Goal: Transaction & Acquisition: Purchase product/service

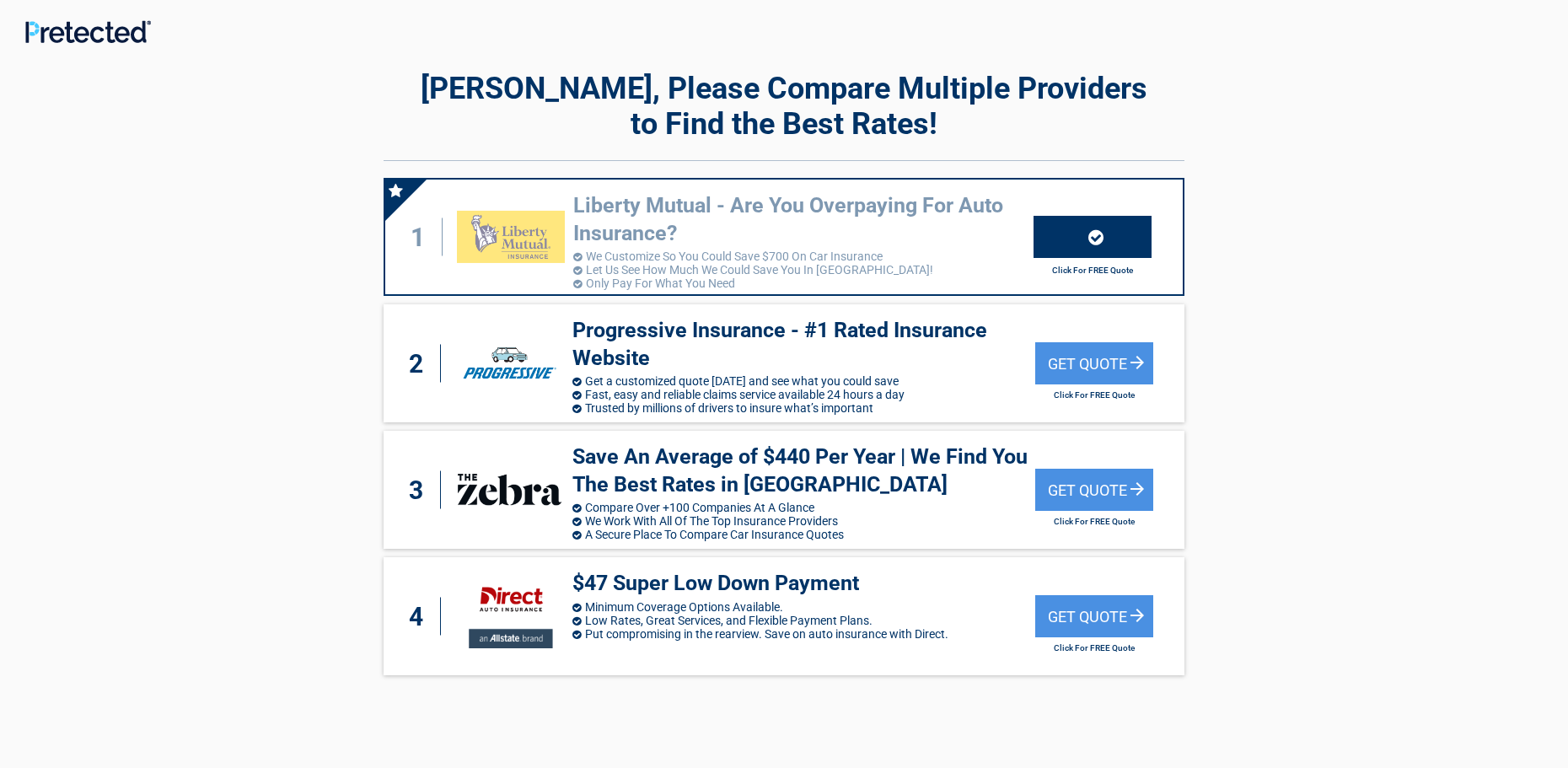
click at [815, 218] on h3 "Liberty Mutual - Are You Overpaying For Auto Insurance?" at bounding box center [803, 220] width 461 height 55
click at [1087, 237] on div at bounding box center [1092, 237] width 118 height 42
click at [560, 234] on img at bounding box center [511, 237] width 108 height 52
click at [616, 243] on h3 "Liberty Mutual - Are You Overpaying For Auto Insurance?" at bounding box center [803, 220] width 461 height 55
click at [619, 256] on li "We Customize So You Could Save $700 On Car Insurance" at bounding box center [803, 256] width 461 height 14
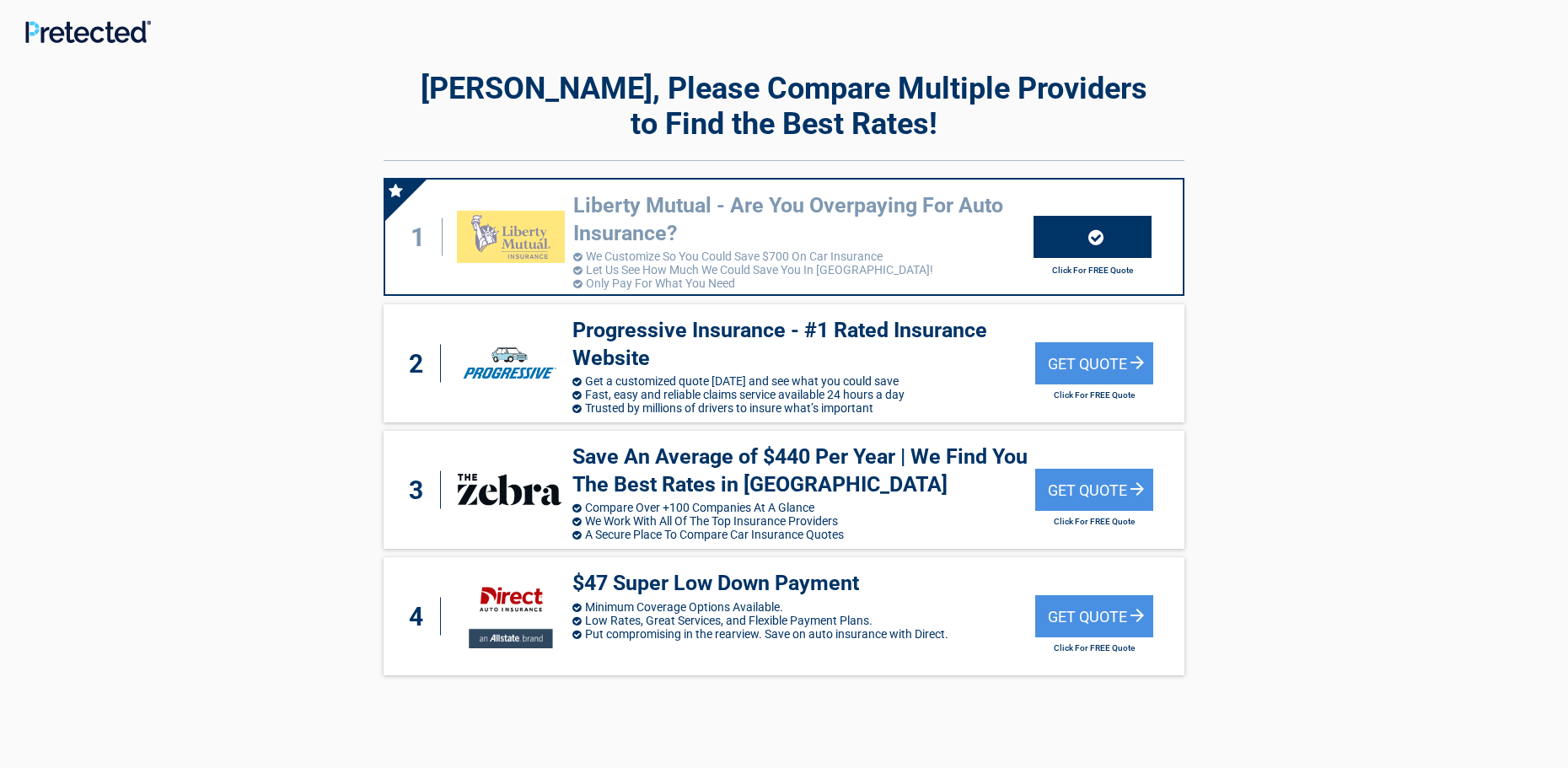
click at [705, 269] on li "Let Us See How Much We Could Save You In [GEOGRAPHIC_DATA]!" at bounding box center [803, 270] width 461 height 14
click at [1094, 241] on icon at bounding box center [1095, 237] width 15 height 18
click at [1087, 273] on h2 "Click For FREE Quote" at bounding box center [1092, 270] width 118 height 9
click at [421, 240] on div "1" at bounding box center [422, 237] width 40 height 38
click at [628, 212] on h3 "Liberty Mutual - Are You Overpaying For Auto Insurance?" at bounding box center [803, 220] width 461 height 55
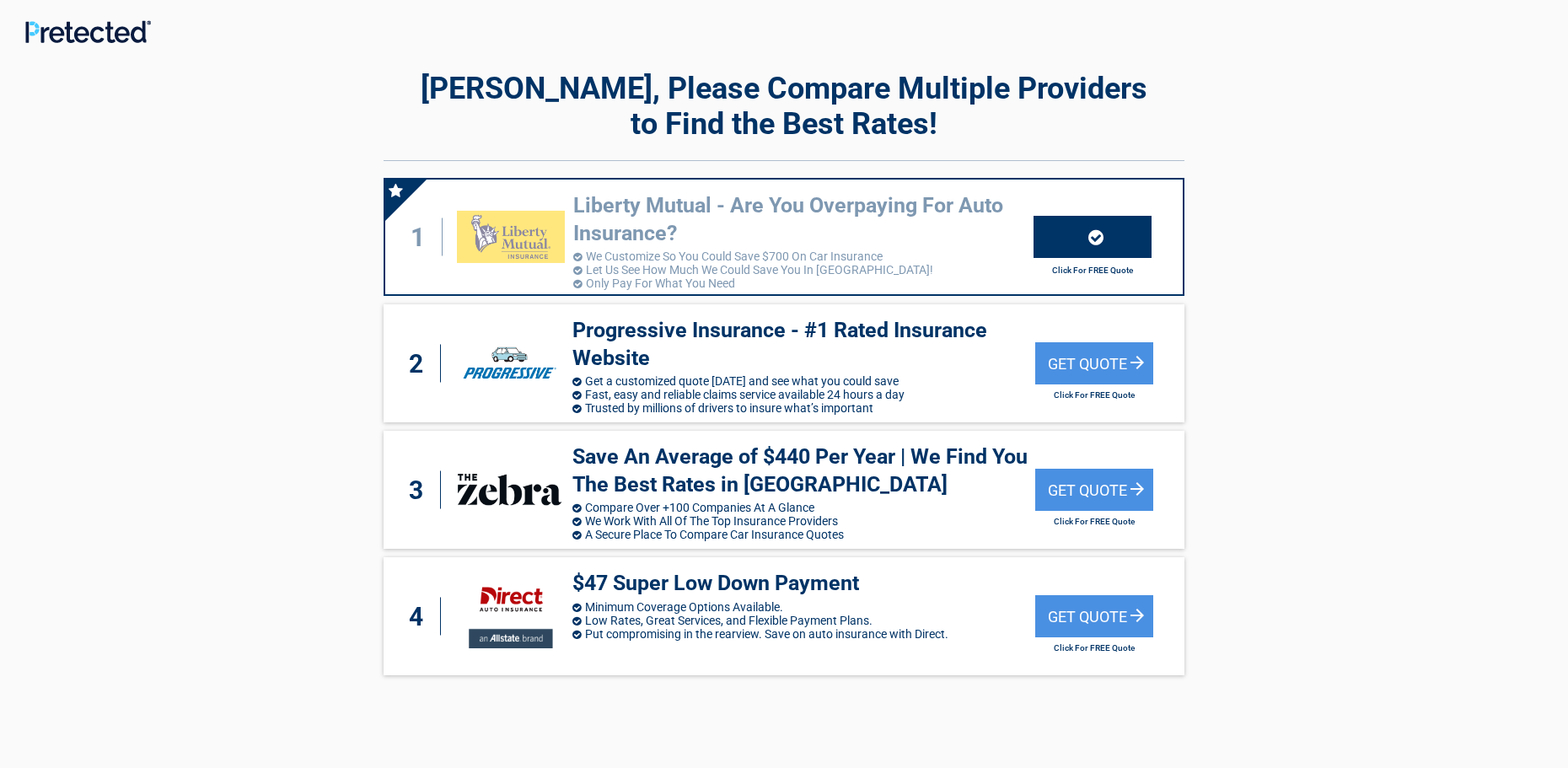
click at [1095, 271] on h2 "Click For FREE Quote" at bounding box center [1092, 270] width 118 height 9
click at [1092, 234] on icon at bounding box center [1095, 237] width 15 height 18
click at [789, 243] on h3 "Liberty Mutual - Are You Overpaying For Auto Insurance?" at bounding box center [803, 220] width 461 height 55
click at [732, 253] on li "We Customize So You Could Save $700 On Car Insurance" at bounding box center [803, 256] width 461 height 14
